Goal: Information Seeking & Learning: Learn about a topic

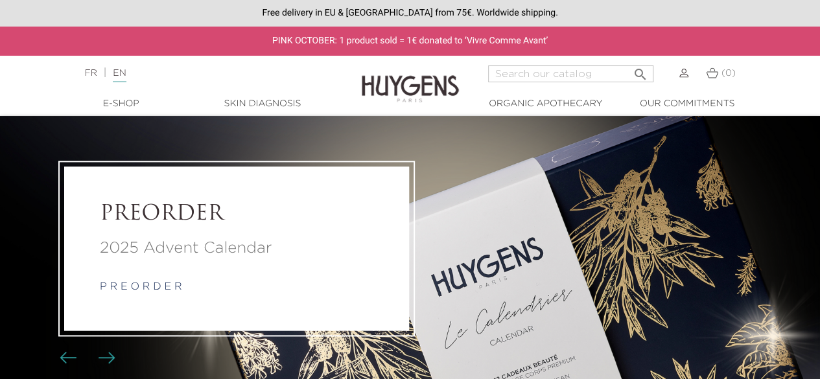
click at [374, 84] on img at bounding box center [410, 79] width 97 height 50
click at [125, 98] on link "  E-Shop" at bounding box center [121, 104] width 130 height 14
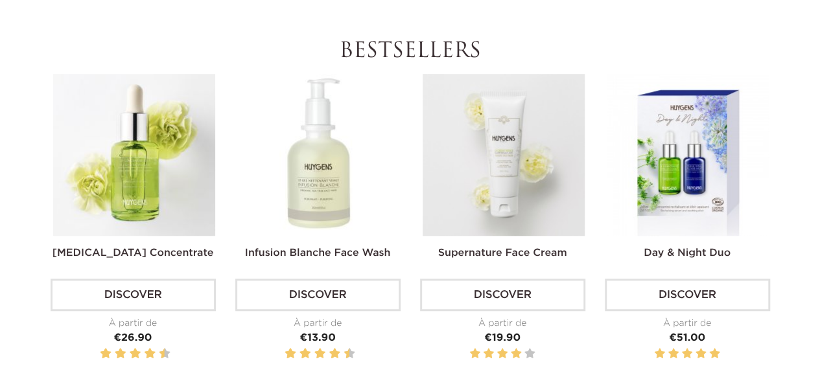
scroll to position [65, 0]
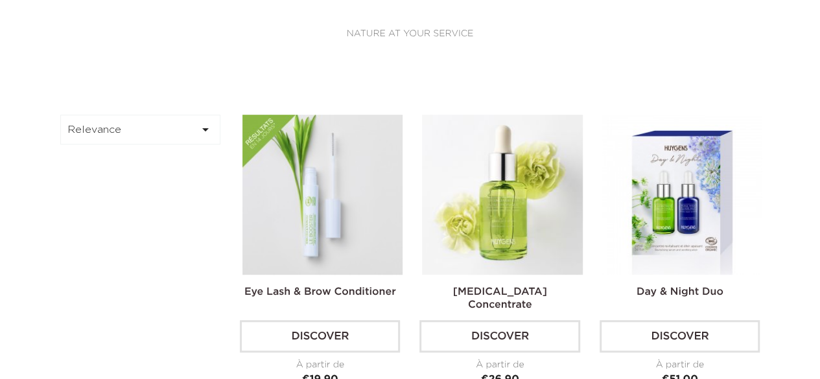
scroll to position [195, 0]
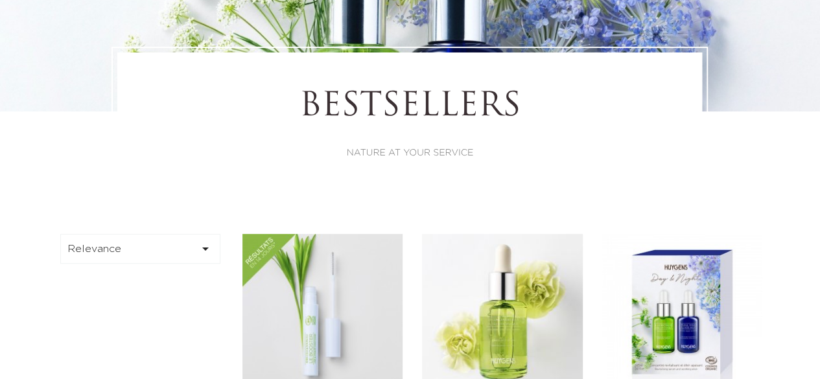
drag, startPoint x: 536, startPoint y: 308, endPoint x: 776, endPoint y: 150, distance: 287.5
click at [776, 150] on div "Bestsellers NATURE AT YOUR SERVICE" at bounding box center [410, 124] width 739 height 155
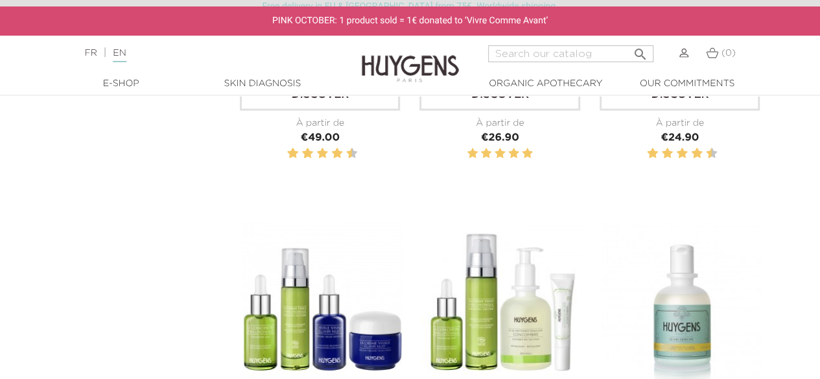
scroll to position [1557, 0]
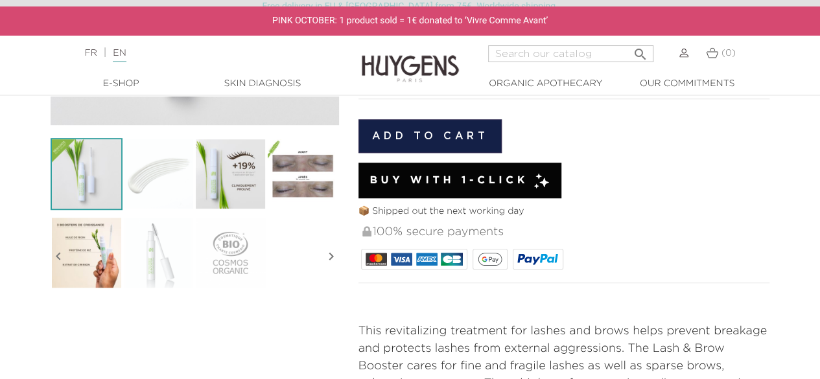
scroll to position [324, 0]
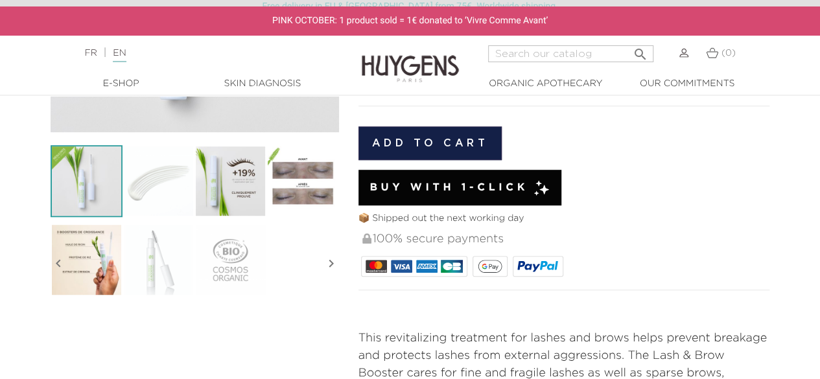
click at [225, 163] on img at bounding box center [231, 181] width 72 height 72
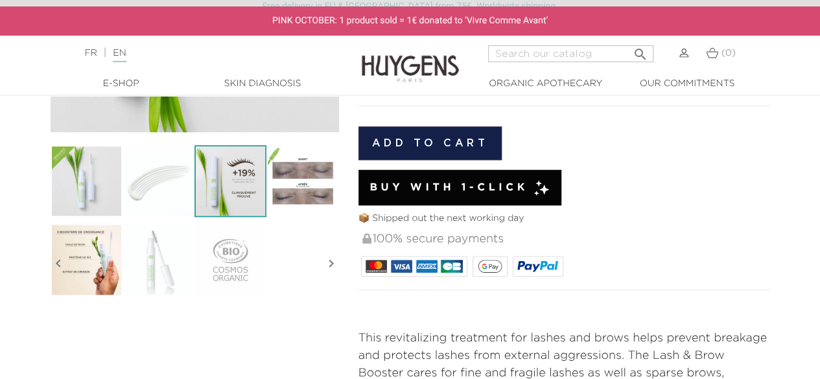
click at [142, 164] on img at bounding box center [159, 181] width 72 height 72
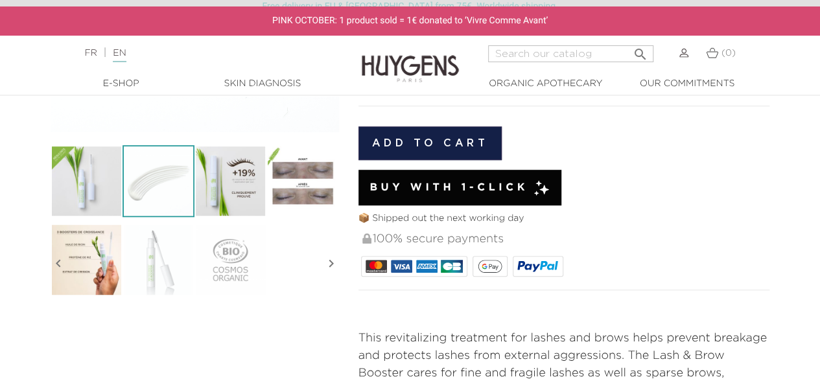
click at [279, 180] on img at bounding box center [303, 181] width 72 height 72
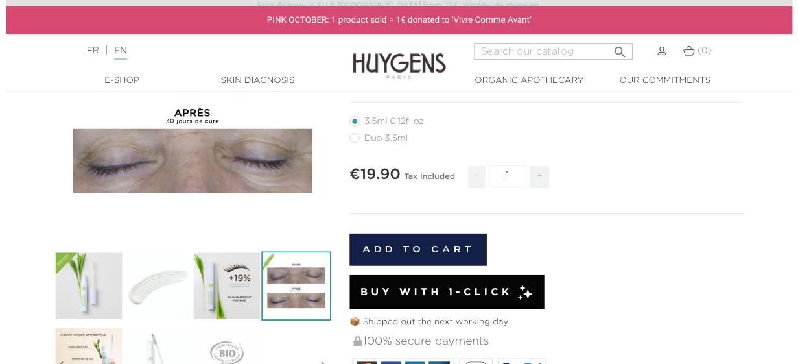
scroll to position [259, 0]
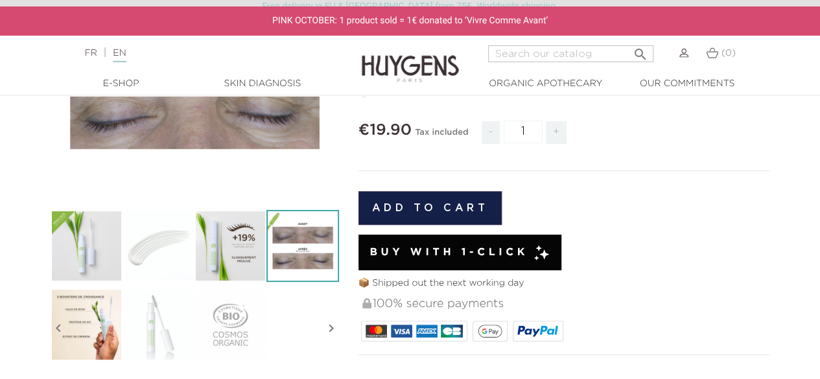
click at [309, 239] on img at bounding box center [303, 246] width 72 height 72
click at [233, 248] on img at bounding box center [231, 246] width 72 height 72
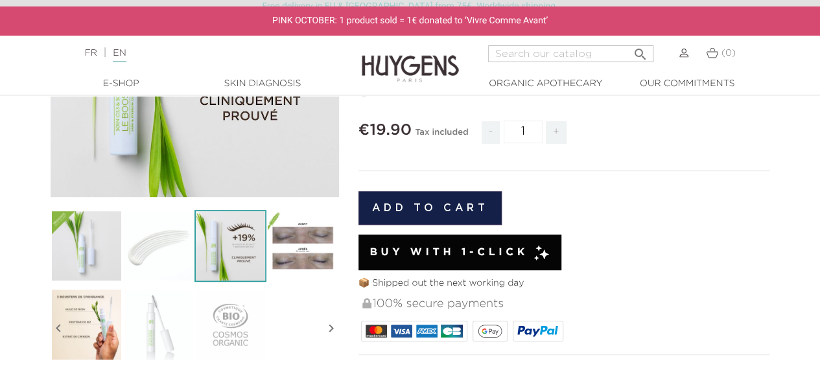
click at [205, 324] on img at bounding box center [231, 325] width 72 height 72
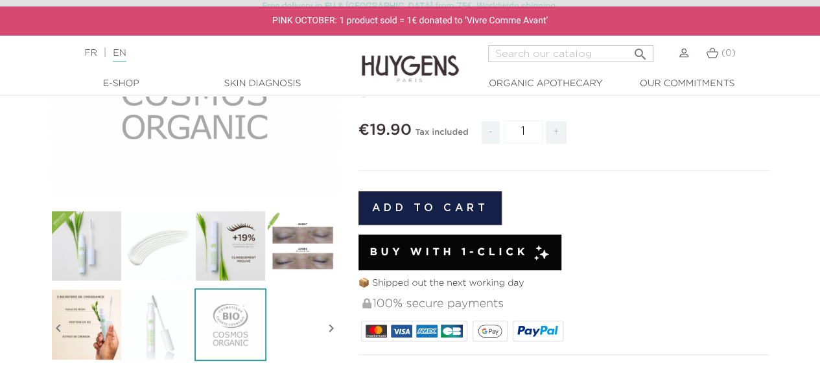
click at [328, 329] on icon "" at bounding box center [332, 328] width 16 height 65
click at [335, 329] on icon "" at bounding box center [332, 328] width 16 height 65
click at [56, 329] on icon "" at bounding box center [59, 328] width 16 height 65
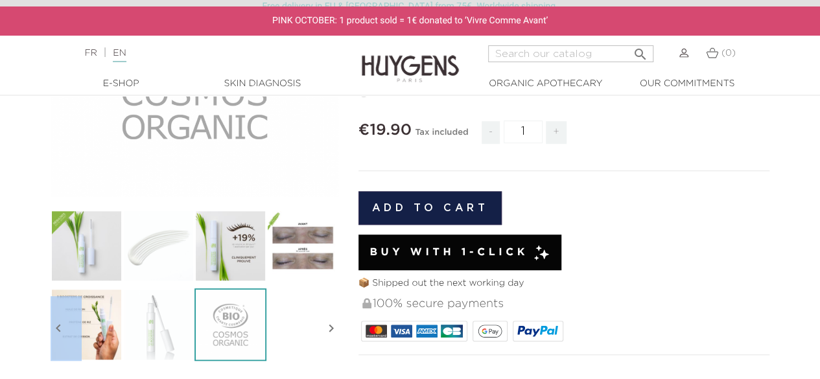
click at [134, 312] on img at bounding box center [159, 325] width 72 height 72
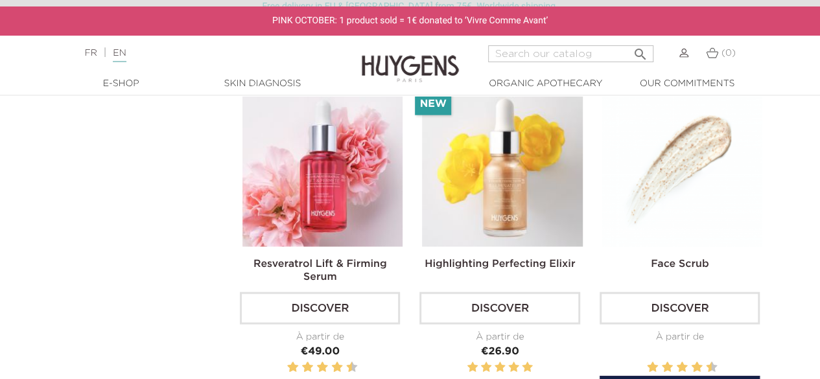
scroll to position [1362, 0]
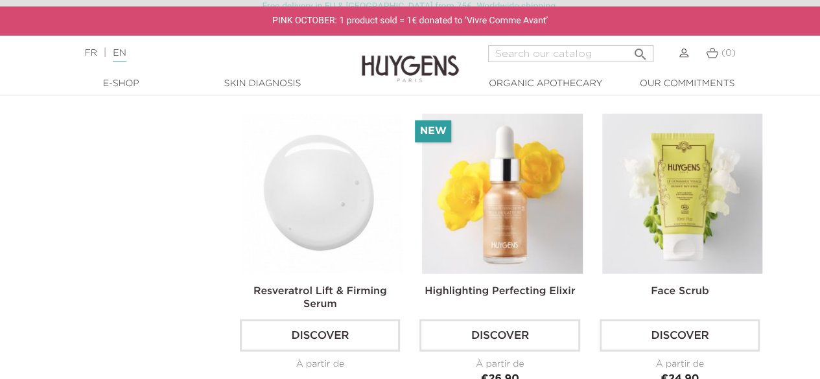
click at [314, 168] on img at bounding box center [323, 194] width 160 height 160
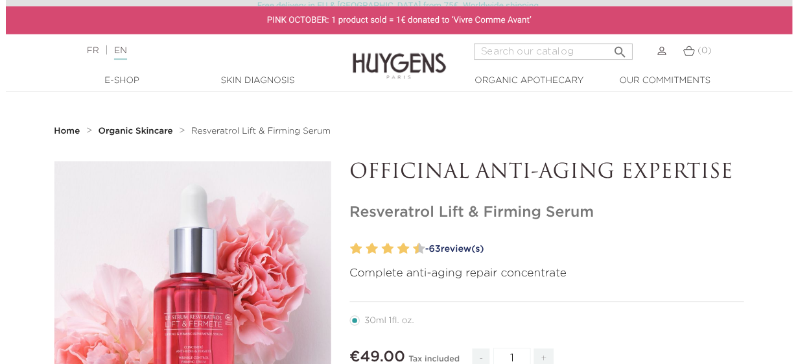
scroll to position [195, 0]
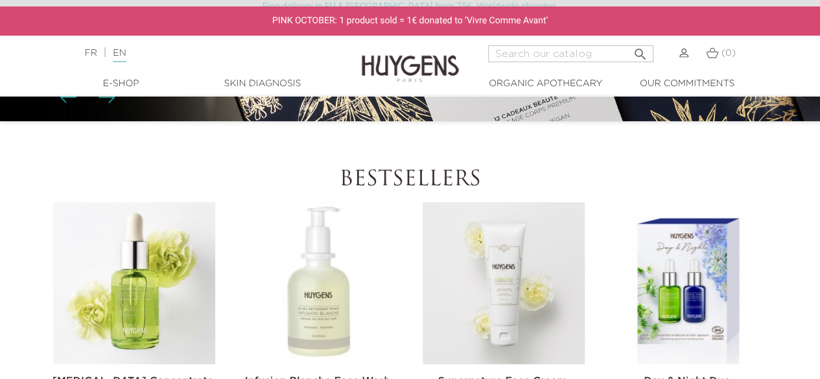
scroll to position [195, 0]
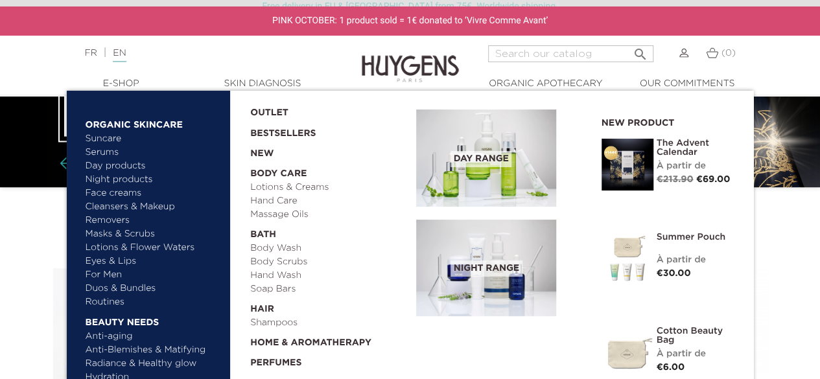
click at [104, 82] on link "  E-Shop" at bounding box center [121, 84] width 130 height 14
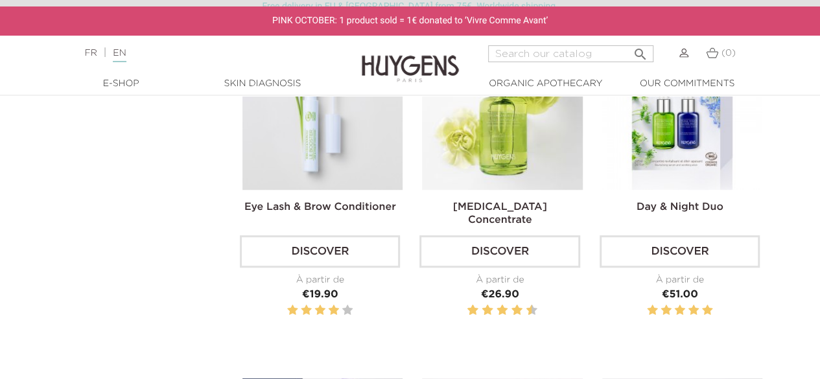
scroll to position [259, 0]
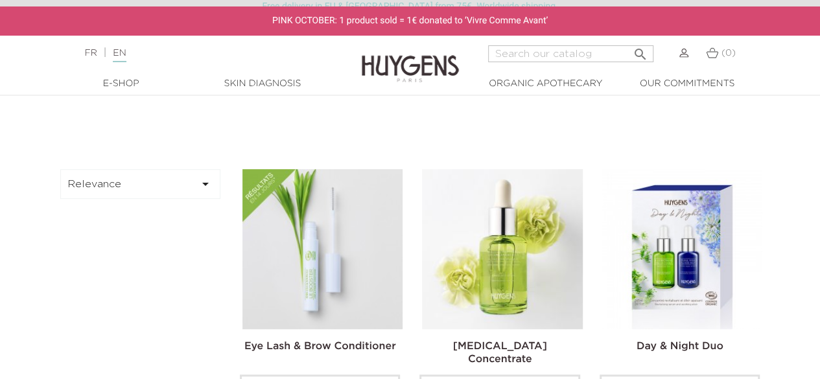
click at [185, 173] on button "Relevance " at bounding box center [140, 184] width 161 height 30
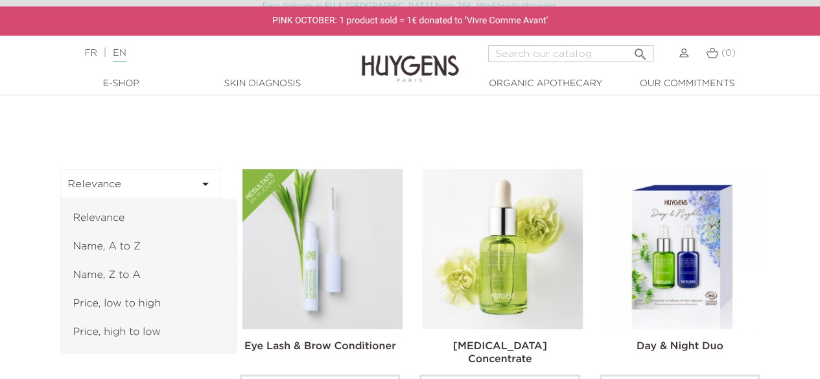
click at [184, 177] on button "Relevance " at bounding box center [140, 184] width 161 height 30
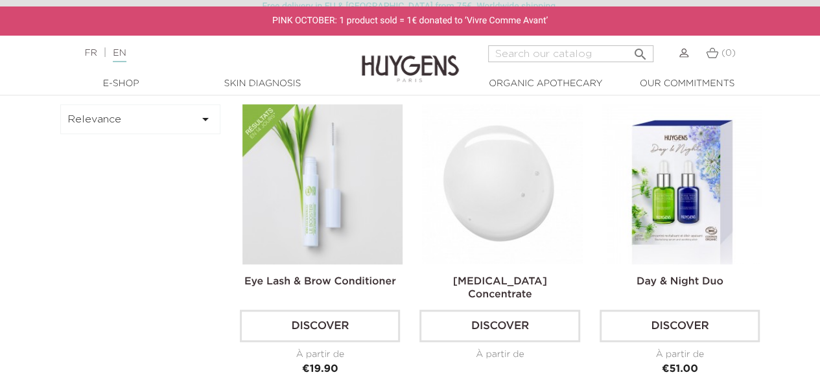
scroll to position [0, 0]
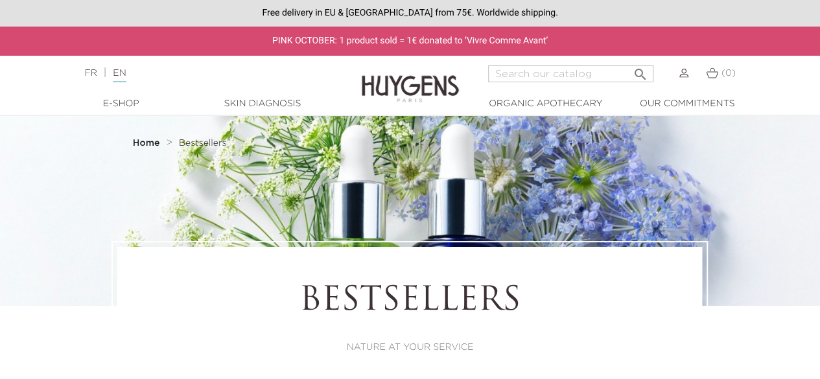
click at [154, 140] on strong "Home" at bounding box center [146, 143] width 27 height 9
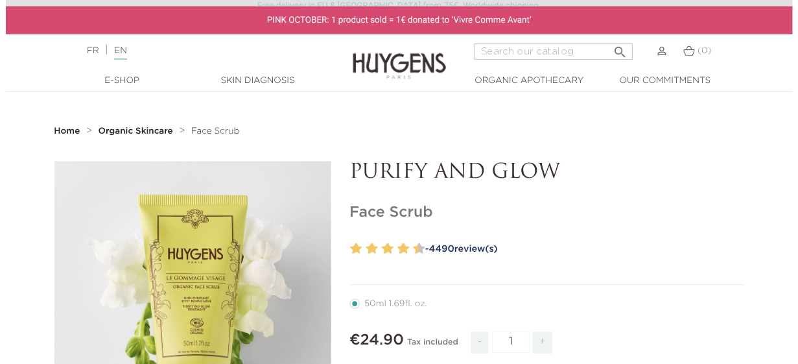
scroll to position [259, 0]
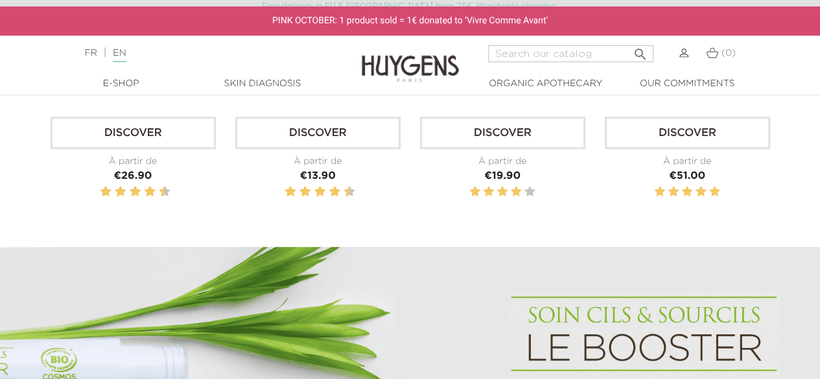
scroll to position [713, 0]
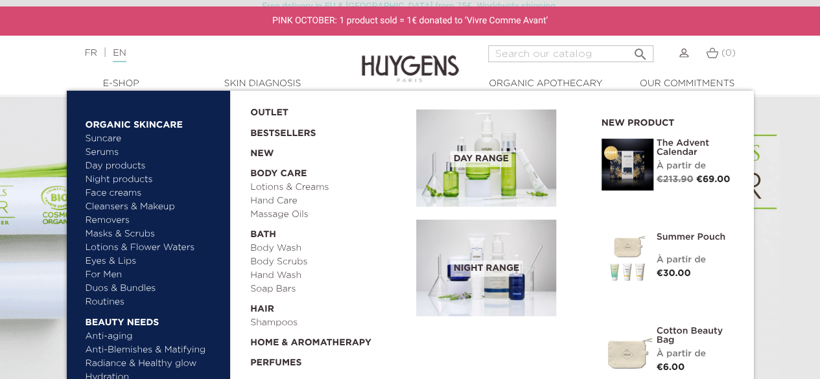
click at [114, 80] on link "  E-Shop" at bounding box center [121, 84] width 130 height 14
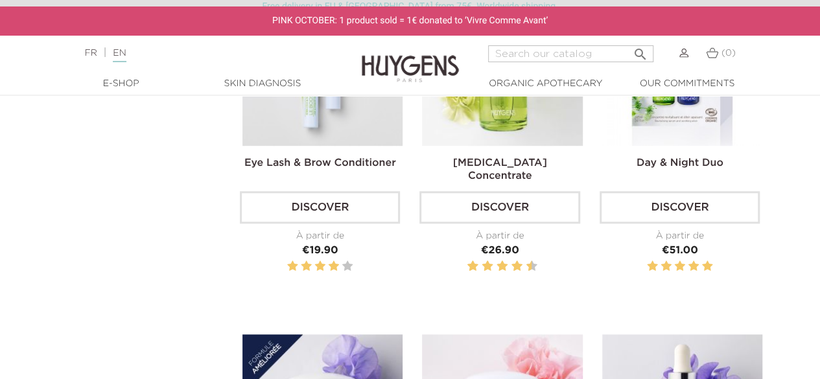
scroll to position [584, 0]
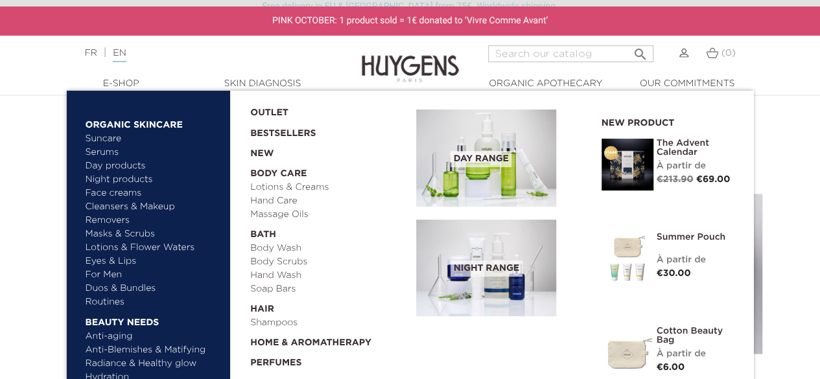
click at [278, 168] on link "  Body Care" at bounding box center [328, 171] width 157 height 20
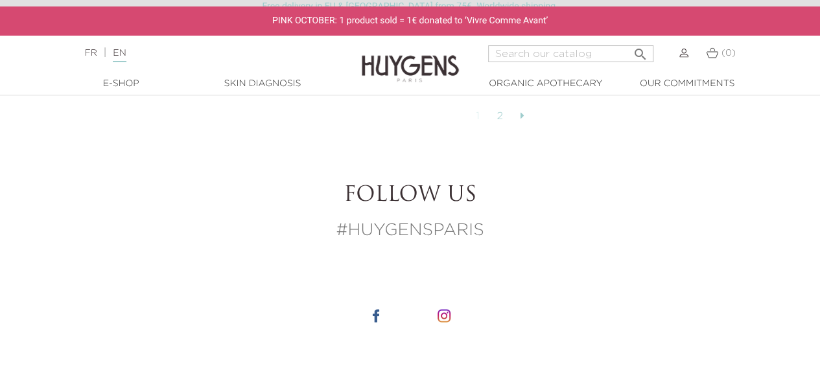
scroll to position [3254, 0]
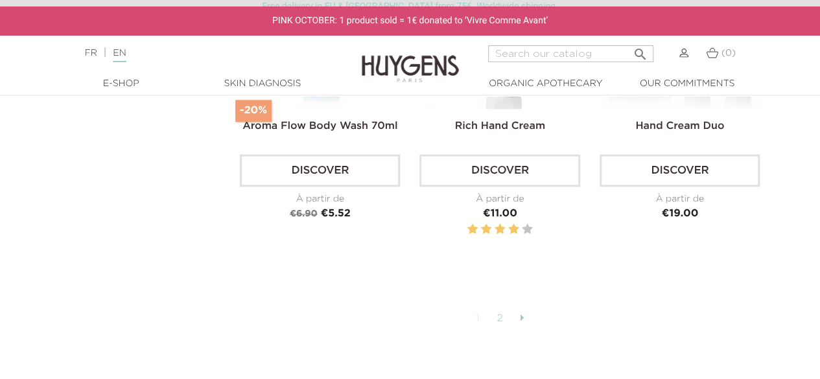
click at [499, 314] on link "2" at bounding box center [500, 319] width 20 height 22
click at [501, 317] on link "2" at bounding box center [500, 319] width 20 height 22
drag, startPoint x: 819, startPoint y: 280, endPoint x: 822, endPoint y: 184, distance: 96.7
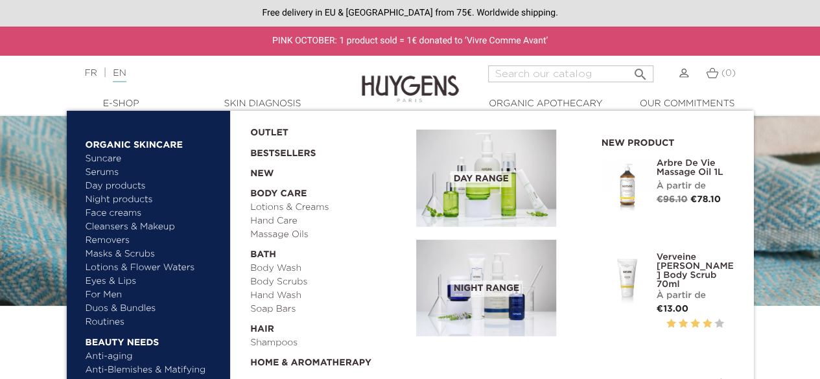
click at [293, 152] on link "Bestsellers" at bounding box center [322, 150] width 145 height 21
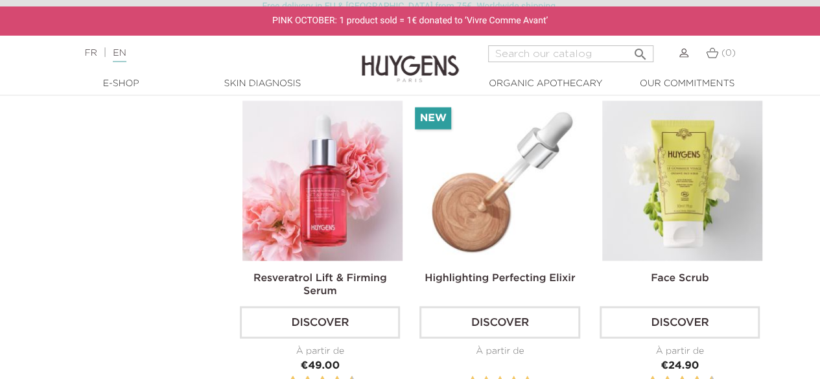
scroll to position [1427, 0]
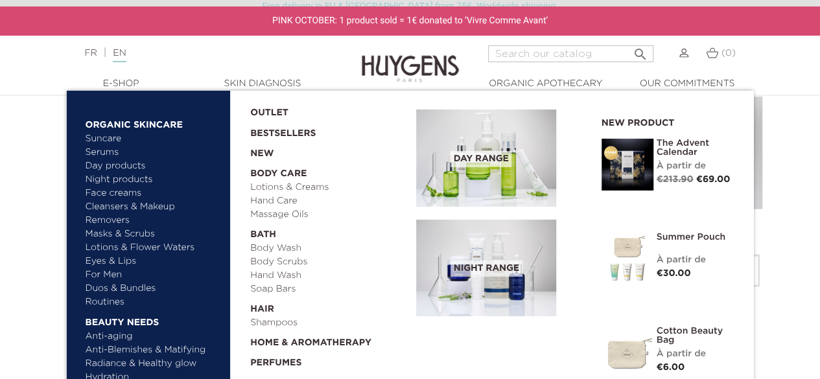
click at [133, 228] on link "Masks & Scrubs" at bounding box center [154, 235] width 136 height 14
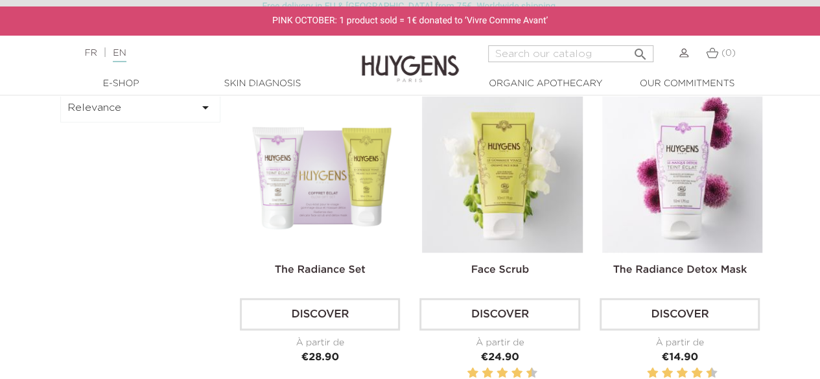
scroll to position [324, 0]
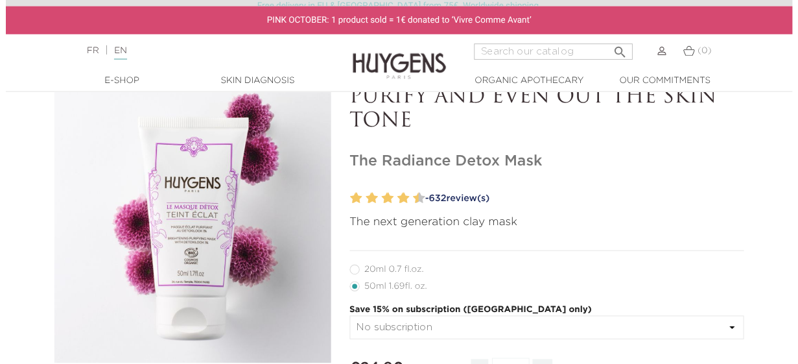
scroll to position [65, 0]
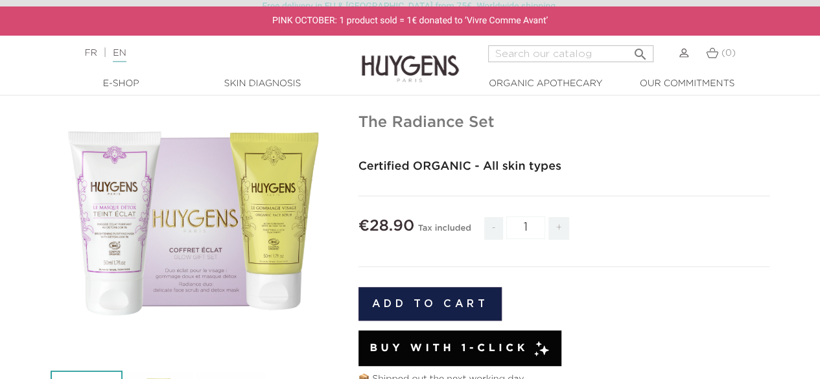
scroll to position [130, 0]
